Goal: Transaction & Acquisition: Book appointment/travel/reservation

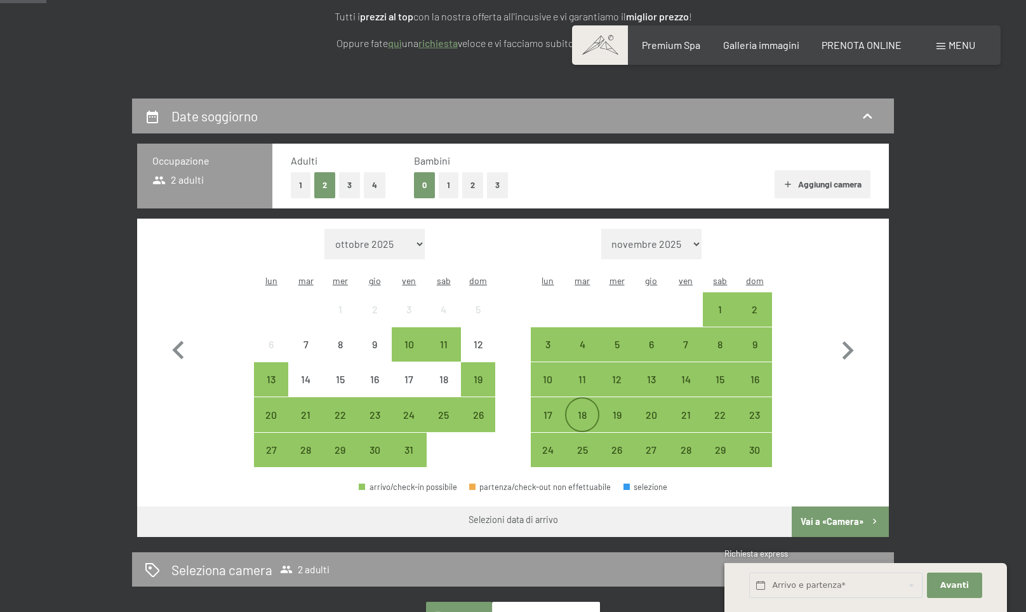
scroll to position [227, 0]
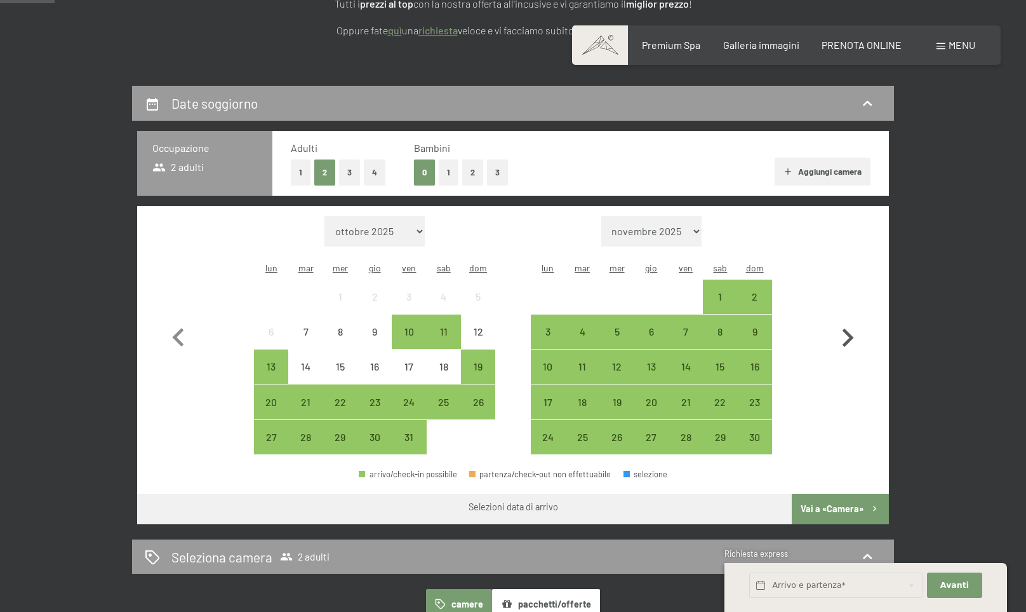
click at [848, 328] on icon "button" at bounding box center [847, 337] width 37 height 37
select select "[DATE]"
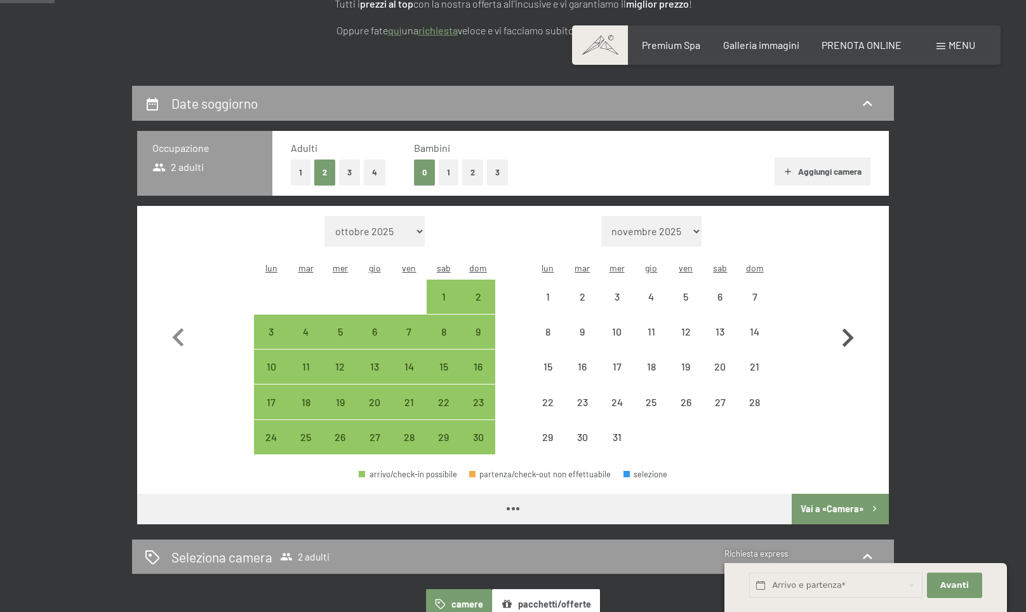
click at [848, 328] on icon "button" at bounding box center [847, 337] width 37 height 37
select select "[DATE]"
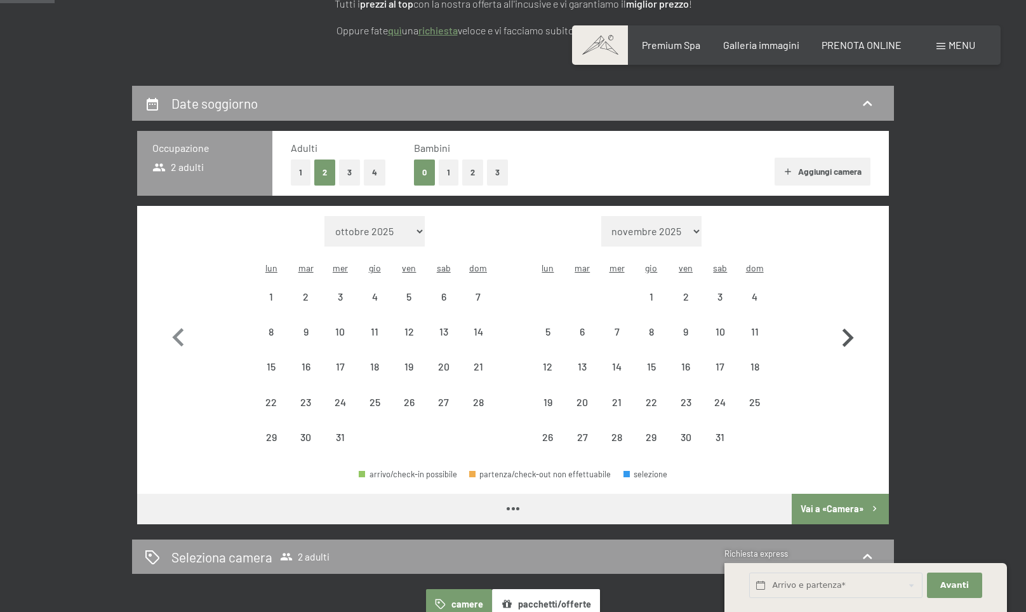
select select "[DATE]"
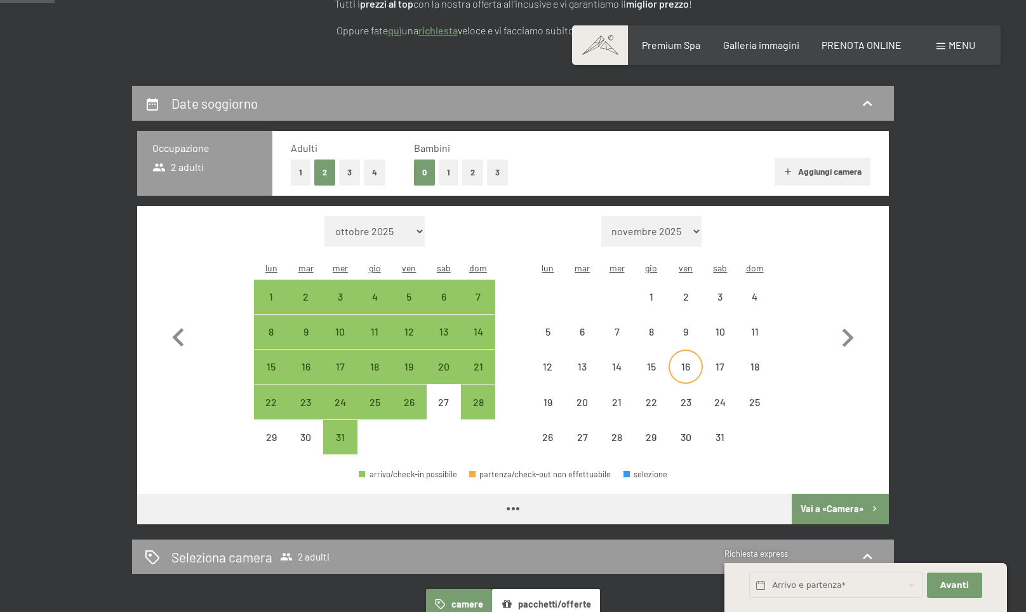
select select "[DATE]"
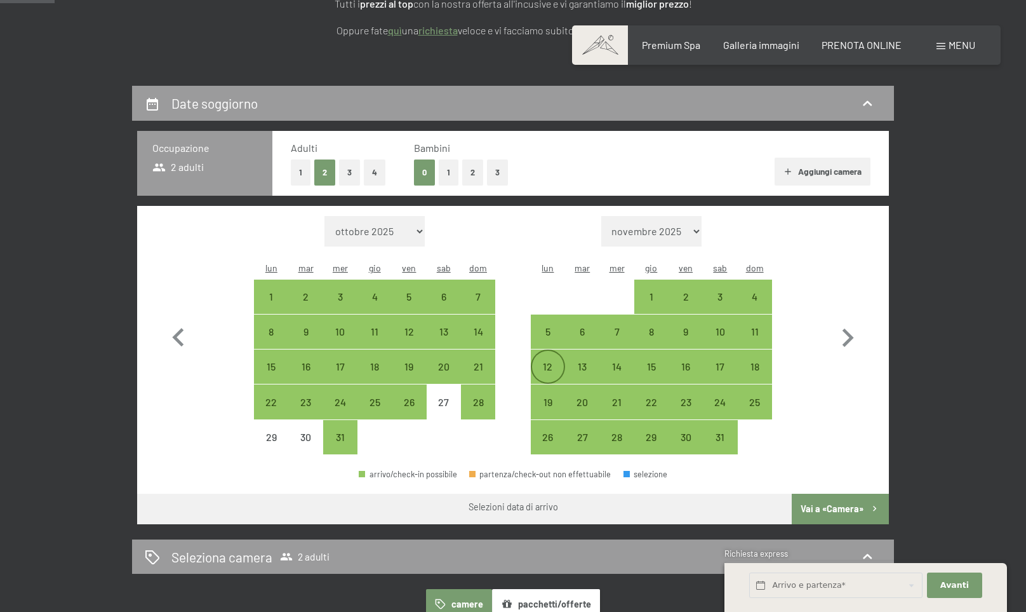
click at [551, 361] on div "12" at bounding box center [548, 377] width 32 height 32
select select "[DATE]"
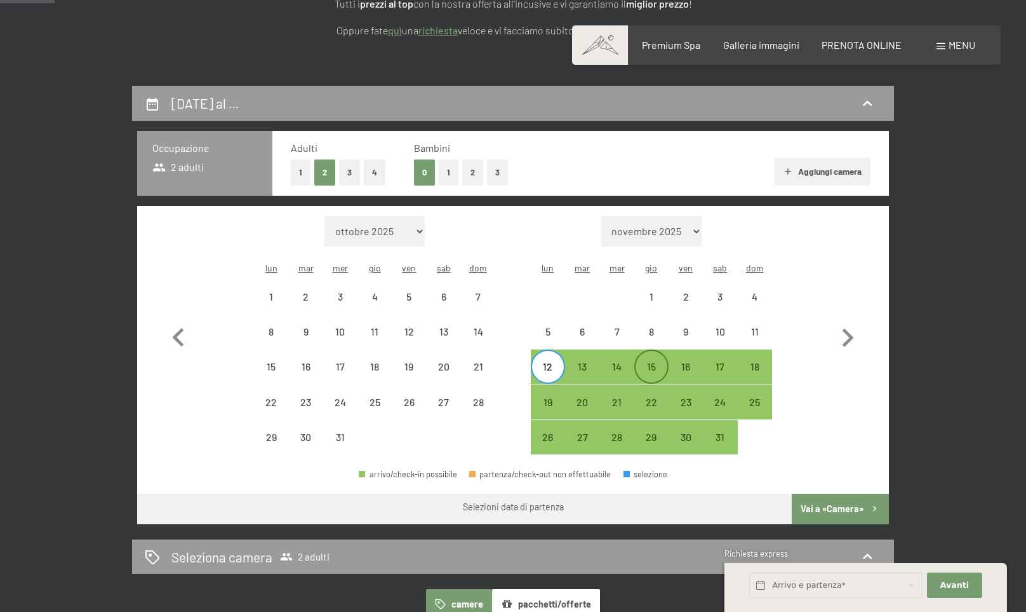
click at [652, 361] on div "15" at bounding box center [652, 377] width 32 height 32
select select "[DATE]"
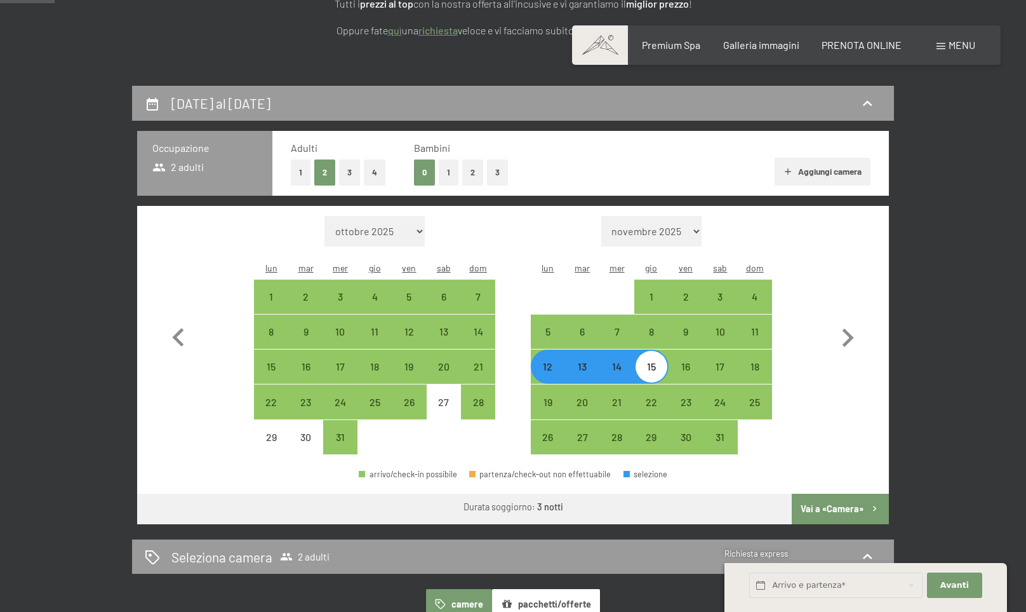
click at [835, 493] on button "Vai a «Camera»" at bounding box center [840, 508] width 97 height 30
select select "[DATE]"
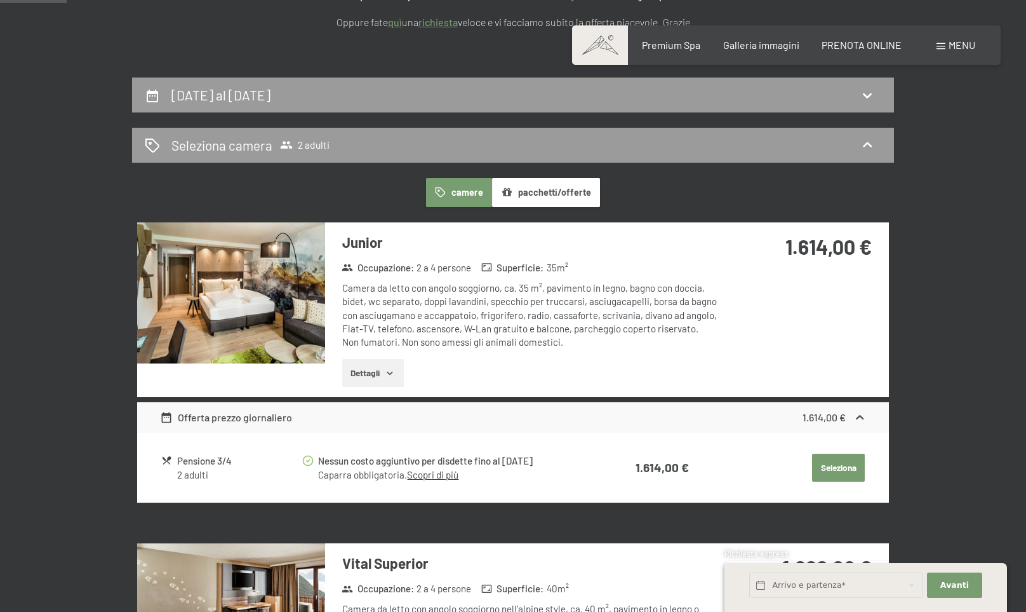
scroll to position [234, 0]
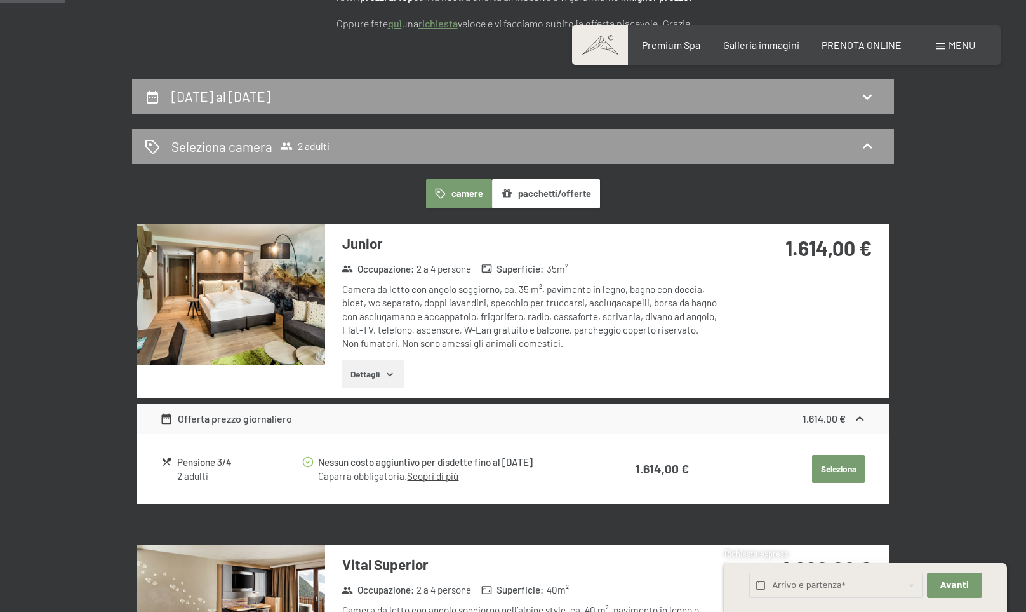
click at [392, 371] on icon "button" at bounding box center [390, 374] width 10 height 10
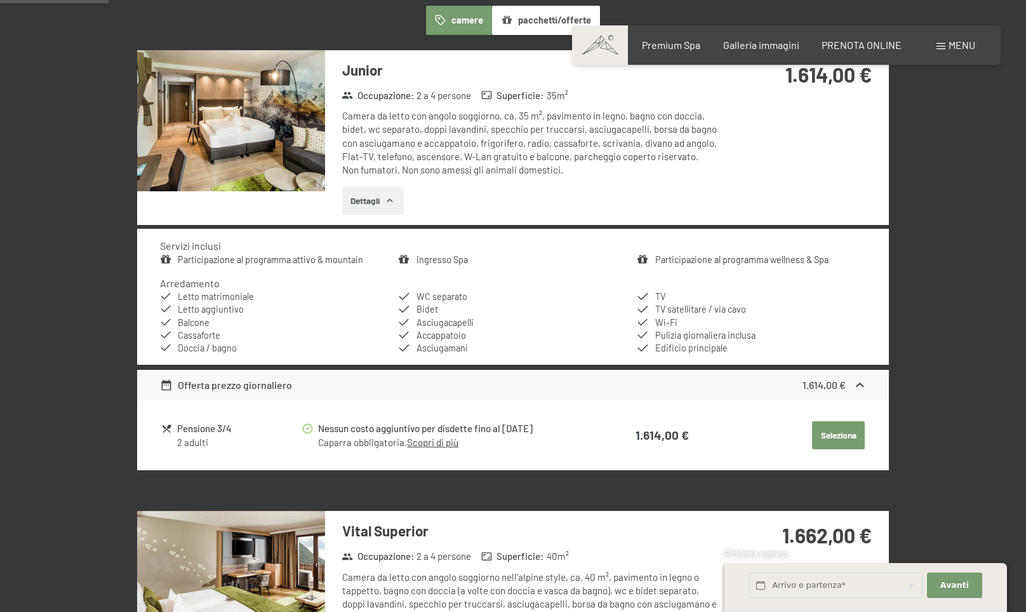
scroll to position [412, 0]
